Goal: Book appointment/travel/reservation

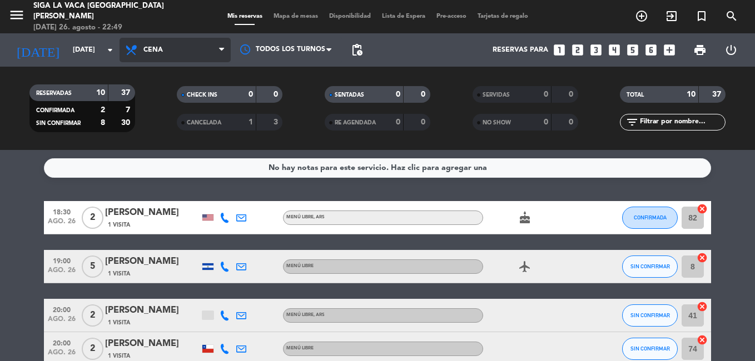
click at [186, 45] on span "Cena" at bounding box center [174, 50] width 111 height 24
click at [206, 22] on div "menu Siga la vaca Puerto [PERSON_NAME] [DATE] 26. agosto - 22:49 Mis reservas M…" at bounding box center [377, 16] width 755 height 33
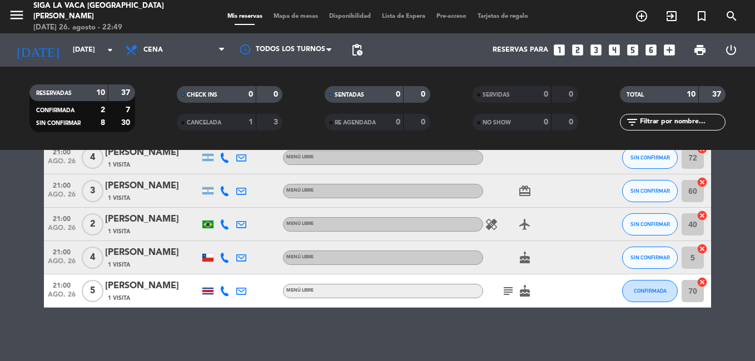
scroll to position [276, 0]
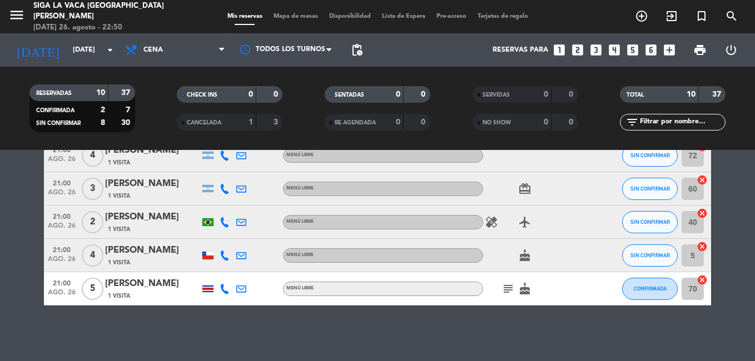
click at [504, 291] on icon "subject" at bounding box center [507, 288] width 13 height 13
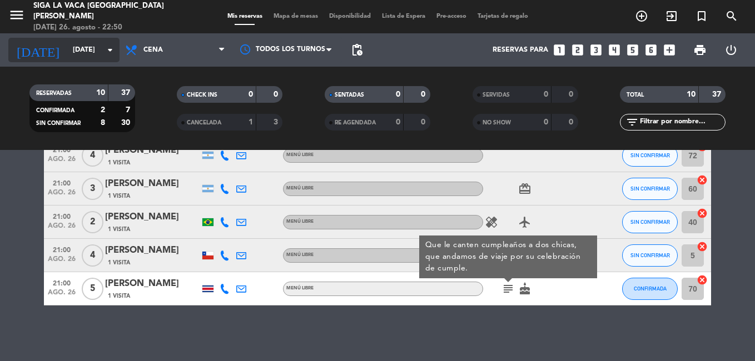
click at [104, 42] on input "[DATE]" at bounding box center [114, 50] width 94 height 19
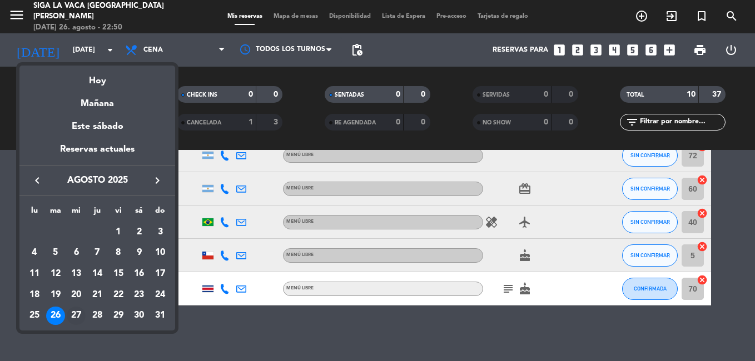
click at [71, 320] on div "27" at bounding box center [76, 316] width 19 height 19
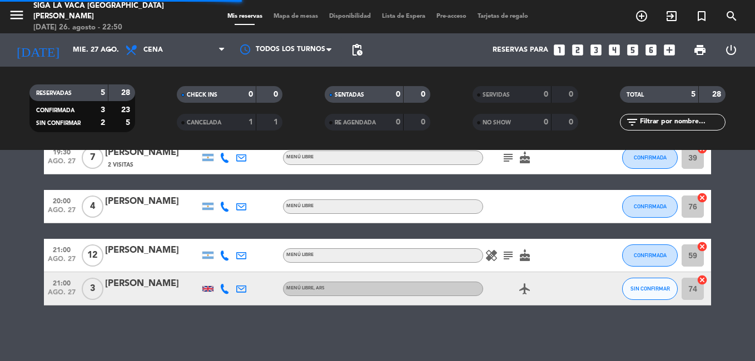
scroll to position [93, 0]
click at [506, 249] on icon "subject" at bounding box center [507, 255] width 13 height 13
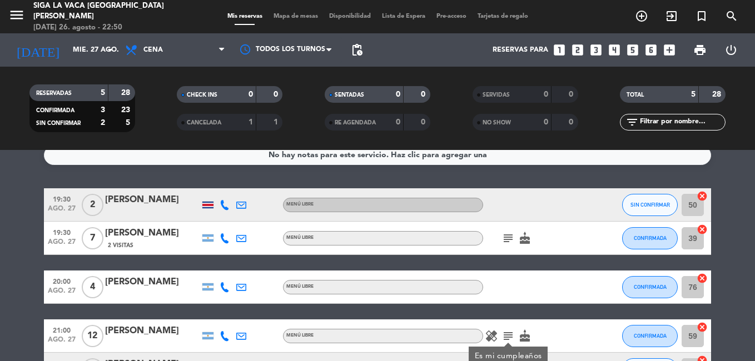
scroll to position [0, 0]
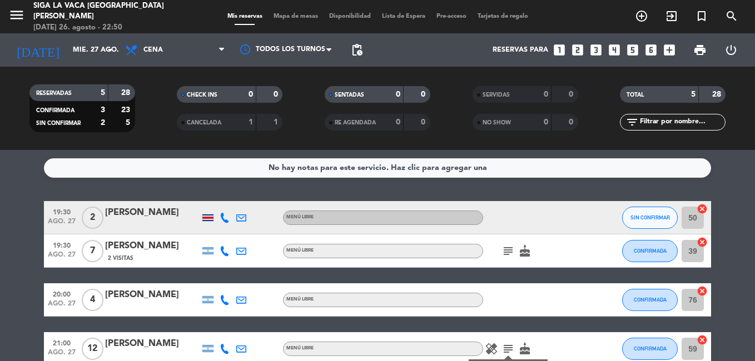
click at [504, 252] on icon "subject" at bounding box center [507, 251] width 13 height 13
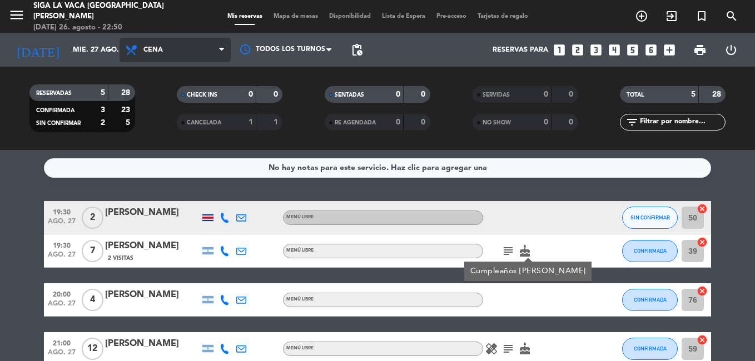
click at [168, 50] on span "Cena" at bounding box center [174, 50] width 111 height 24
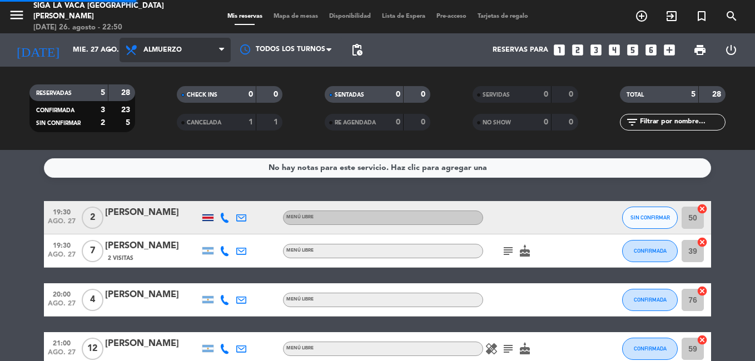
click at [174, 95] on div "menu Siga la vaca Puerto [PERSON_NAME] [DATE] 26. agosto - 22:50 Mis reservas M…" at bounding box center [377, 75] width 755 height 150
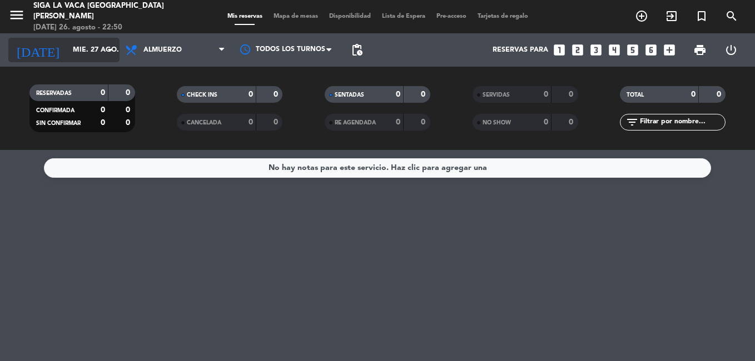
click at [110, 52] on icon "arrow_drop_down" at bounding box center [109, 49] width 13 height 13
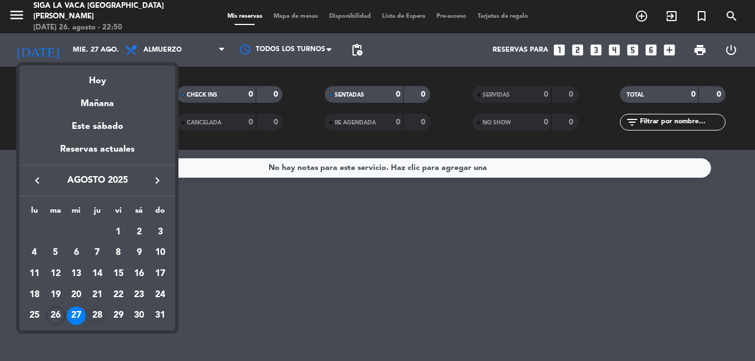
click at [94, 312] on div "28" at bounding box center [97, 316] width 19 height 19
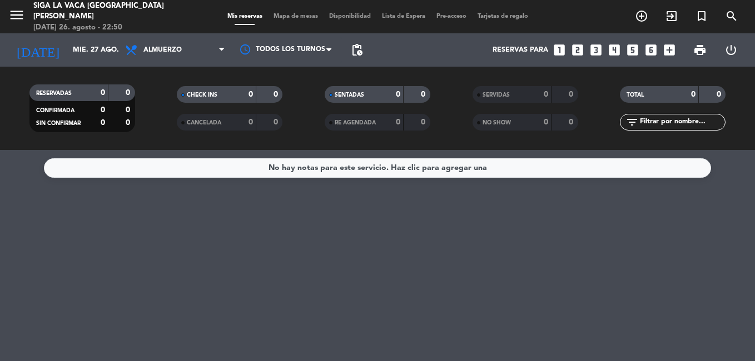
type input "jue. 28 ago."
